Goal: Task Accomplishment & Management: Manage account settings

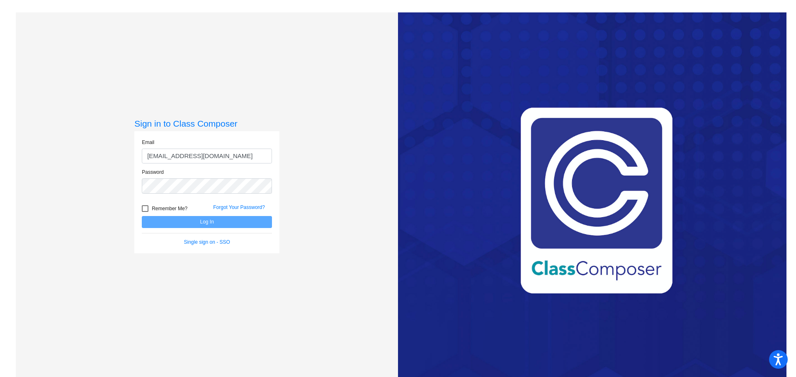
type input "[EMAIL_ADDRESS][DOMAIN_NAME]"
click at [142, 216] on button "Log In" at bounding box center [207, 222] width 130 height 12
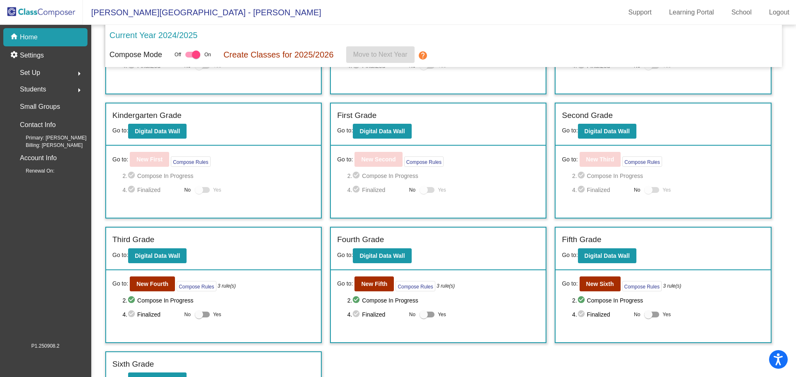
scroll to position [112, 0]
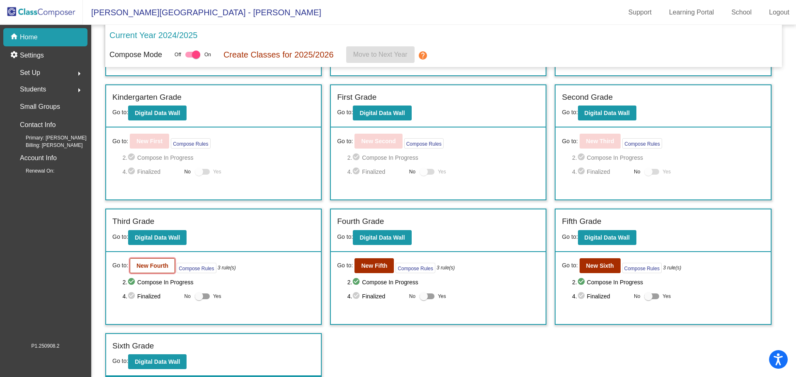
click at [138, 265] on b "New Fourth" at bounding box center [152, 266] width 32 height 7
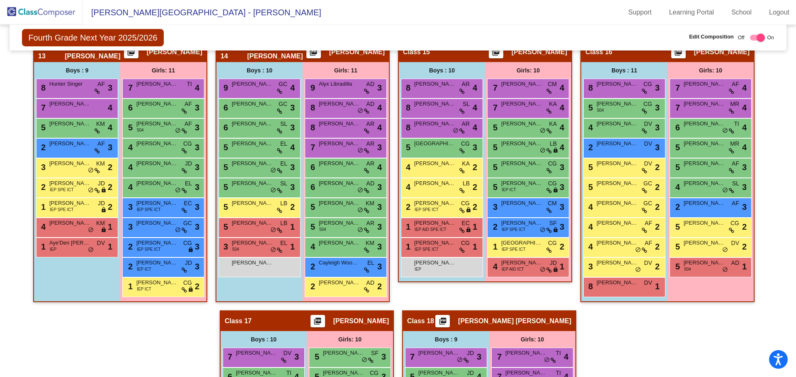
scroll to position [1160, 0]
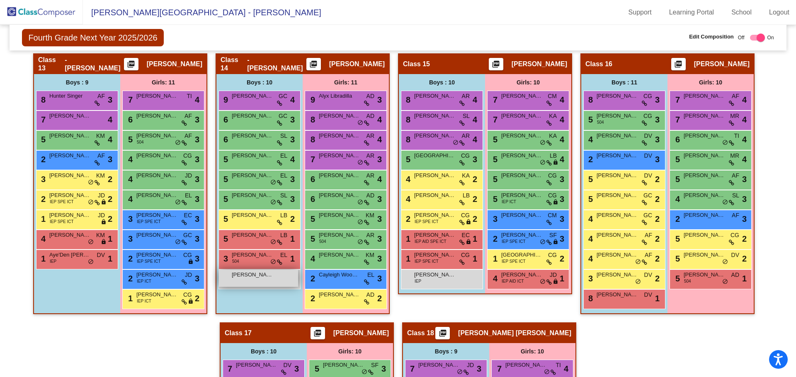
click at [264, 280] on div "[PERSON_NAME]'[PERSON_NAME] lock do_not_disturb_alt" at bounding box center [258, 278] width 79 height 17
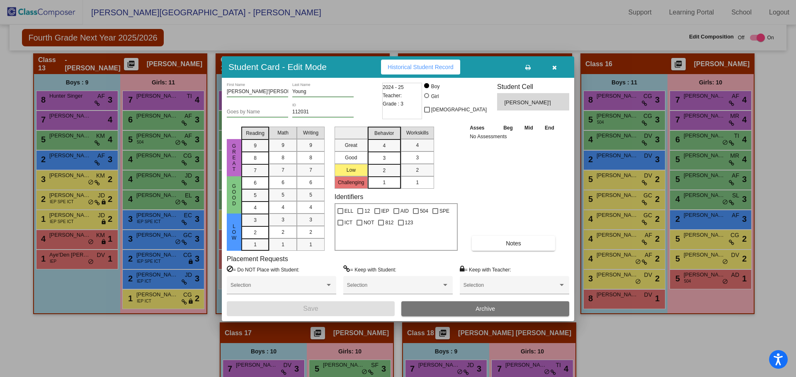
click at [233, 111] on input "Goes by Name" at bounding box center [257, 112] width 61 height 6
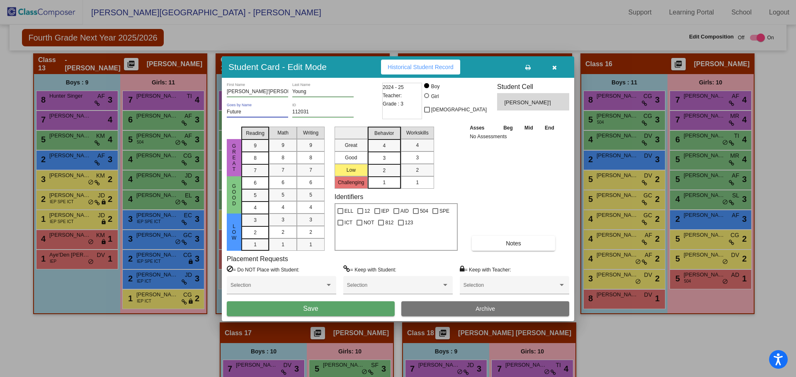
type input "Future"
click at [323, 310] on button "Save" at bounding box center [311, 309] width 168 height 15
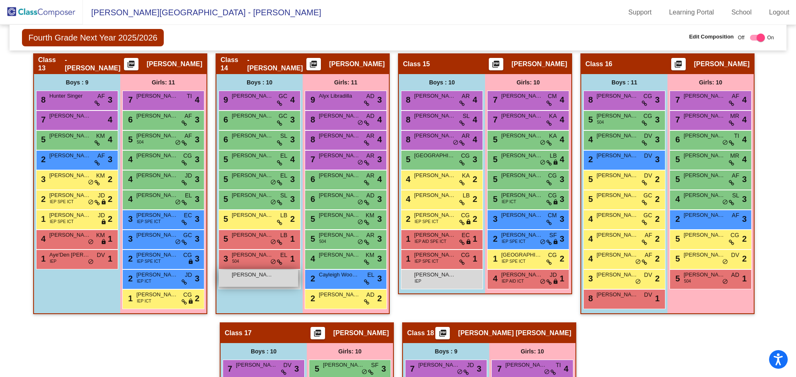
click at [269, 280] on div "[PERSON_NAME]'[PERSON_NAME] lock do_not_disturb_alt" at bounding box center [258, 278] width 79 height 17
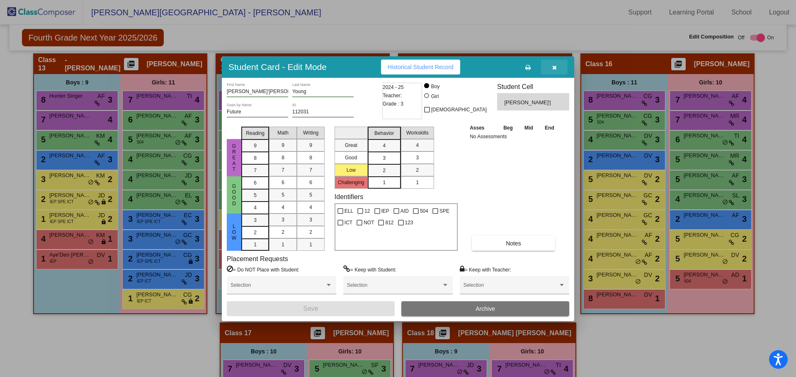
click at [553, 65] on icon "button" at bounding box center [554, 68] width 5 height 6
